Goal: Information Seeking & Learning: Learn about a topic

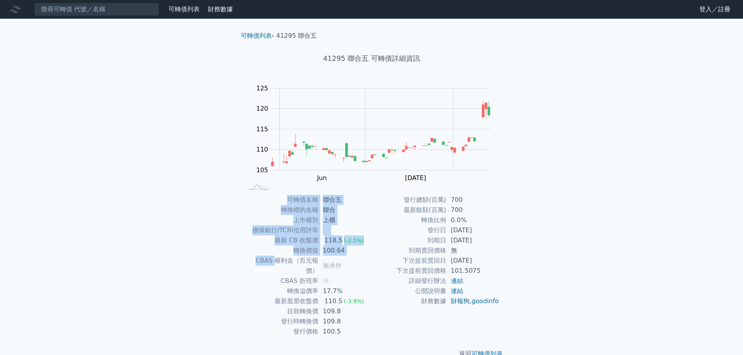
drag, startPoint x: 242, startPoint y: 264, endPoint x: 262, endPoint y: 258, distance: 21.3
click at [262, 258] on div "可轉債名稱 聯合五 轉換標的名稱 聯合 上市櫃別 上櫃 擔保銀行/TCRI信用評等 無 最新 CB 收盤價 118.5 (-2.5%) 轉換價值 100.64…" at bounding box center [371, 266] width 275 height 142
click at [238, 266] on div "可轉債名稱 聯合五 轉換標的名稱 聯合 上市櫃別 上櫃 擔保銀行/TCRI信用評等 無 最新 CB 收盤價 118.5 (-2.5%) 轉換價值 100.64…" at bounding box center [371, 266] width 275 height 142
click at [235, 270] on div "可轉債名稱 聯合五 轉換標的名稱 聯合 上市櫃別 上櫃 擔保銀行/TCRI信用評等 無 最新 CB 收盤價 118.5 (-2.5%) 轉換價值 100.64…" at bounding box center [371, 266] width 275 height 142
